Goal: Find specific page/section: Find specific page/section

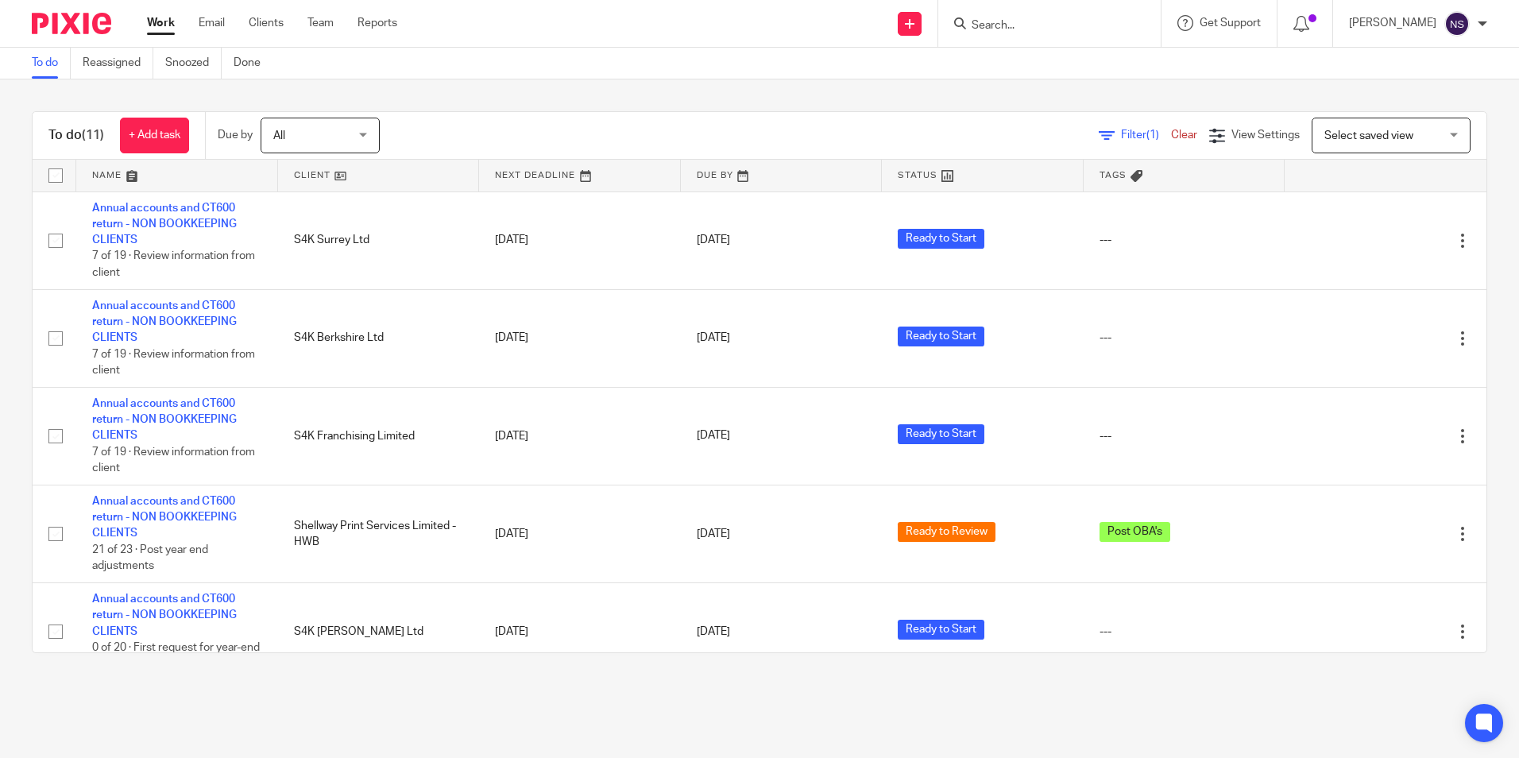
click at [970, 24] on input "Search" at bounding box center [1041, 26] width 143 height 14
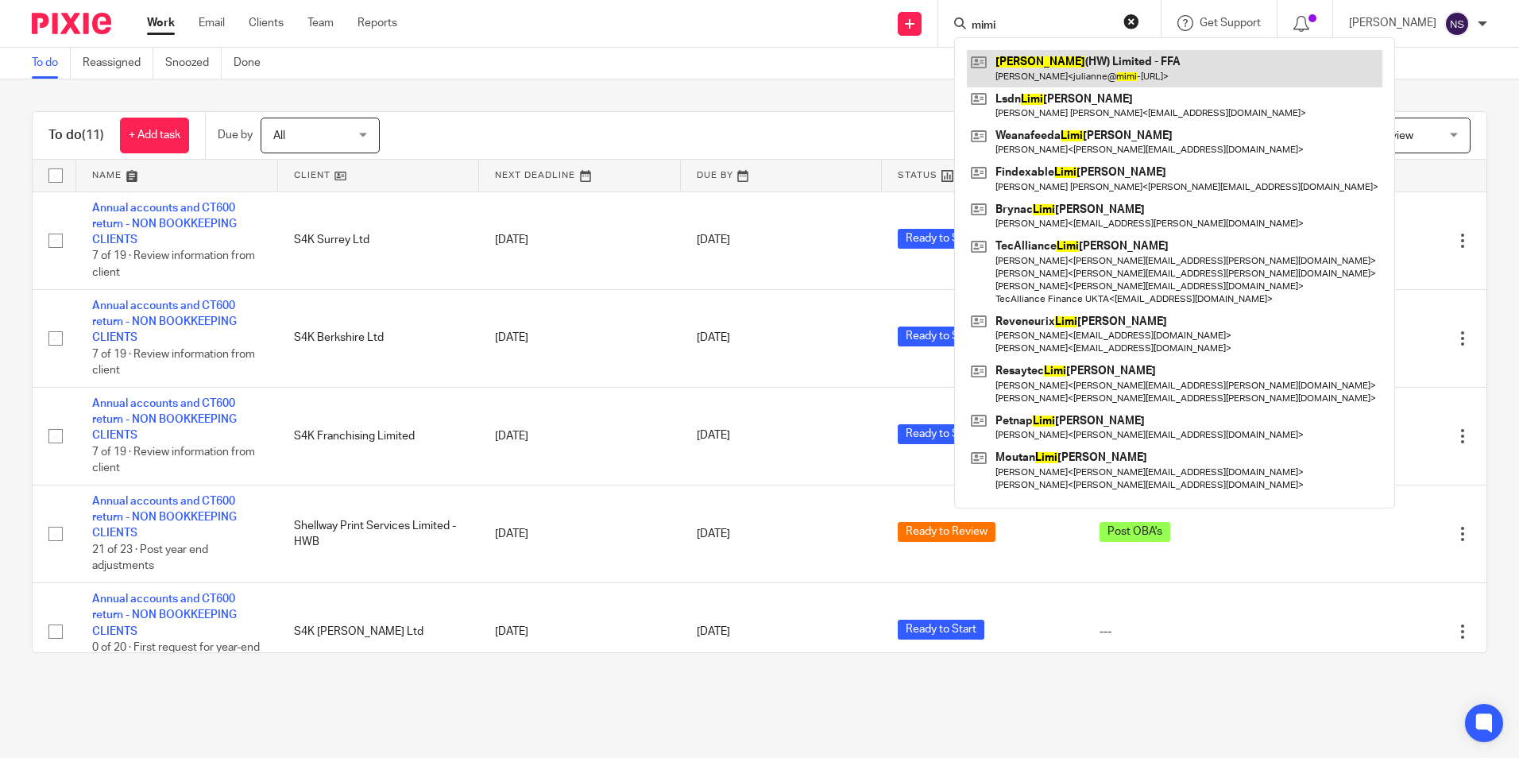
type input "mimi"
click at [1052, 56] on link at bounding box center [1175, 68] width 416 height 37
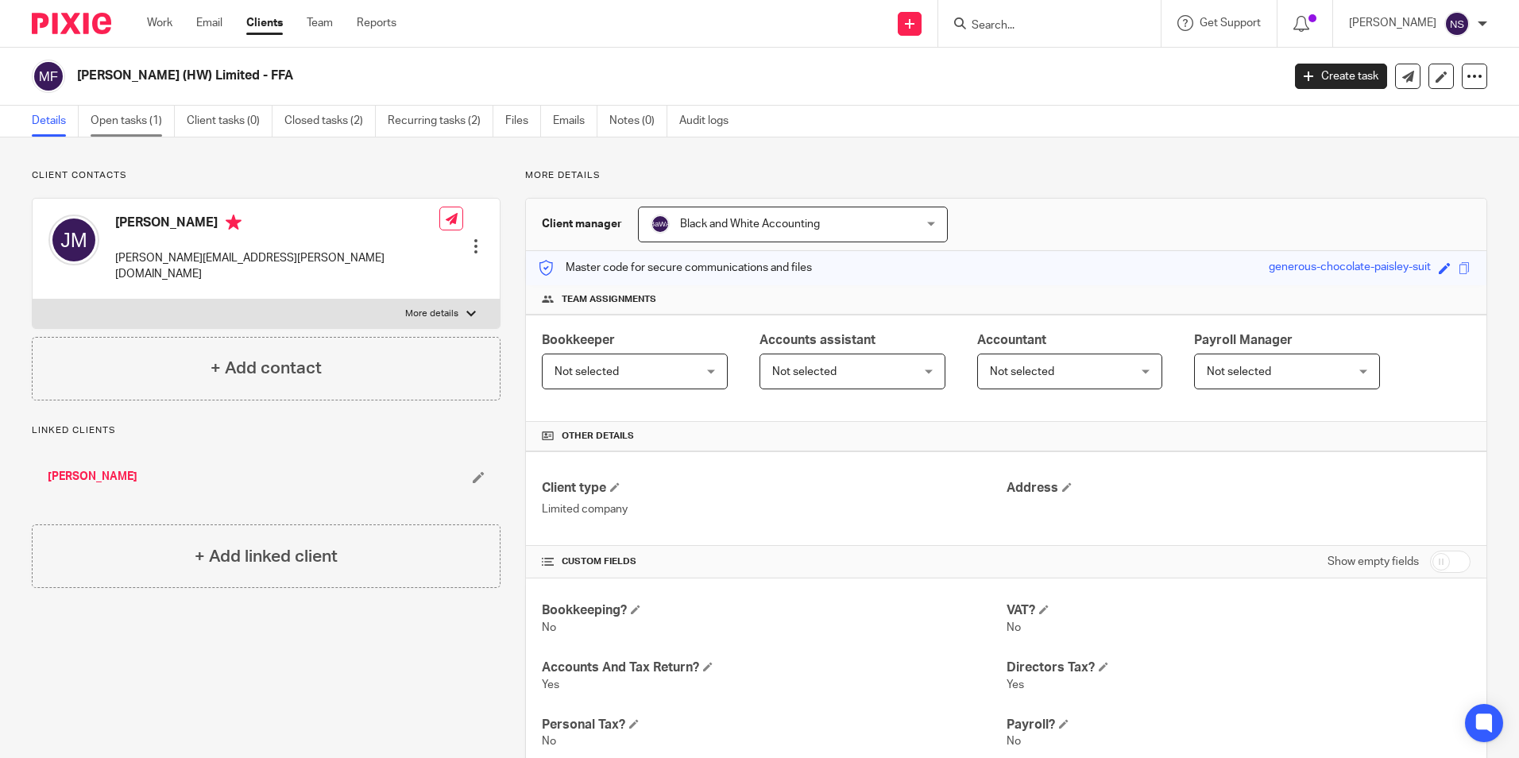
click at [126, 114] on link "Open tasks (1)" at bounding box center [133, 121] width 84 height 31
